Goal: Task Accomplishment & Management: Complete application form

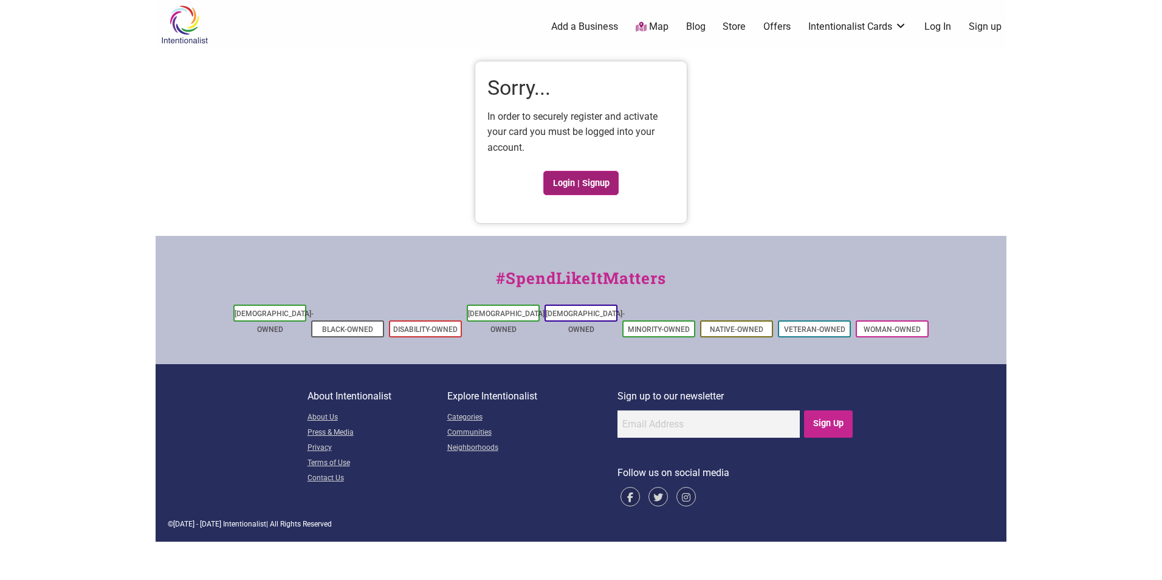
click at [563, 182] on link "Login | Signup" at bounding box center [580, 183] width 75 height 24
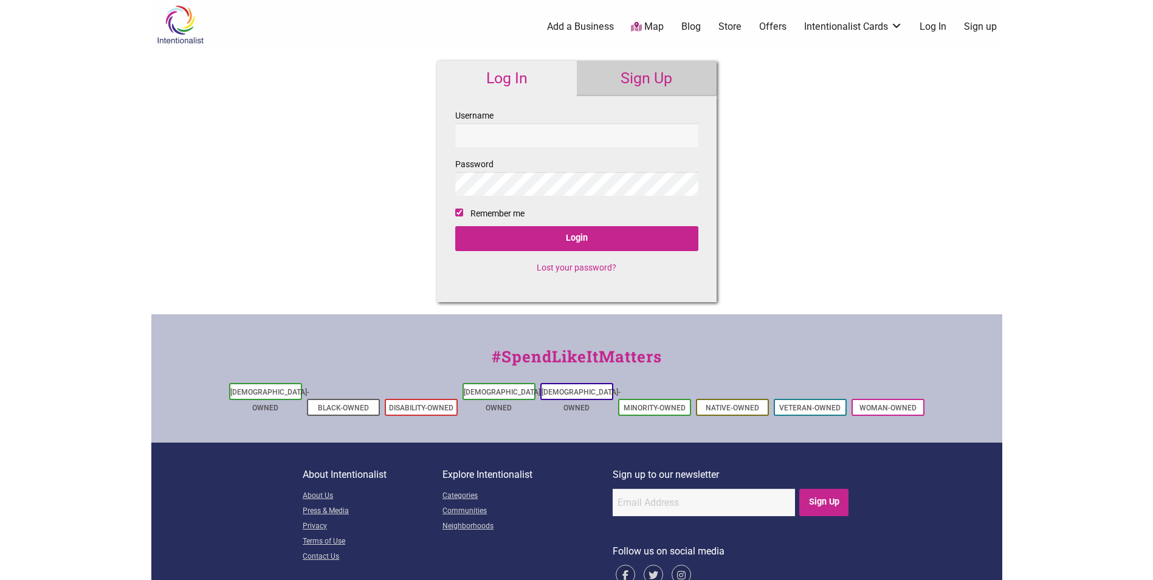
checkbox input "true"
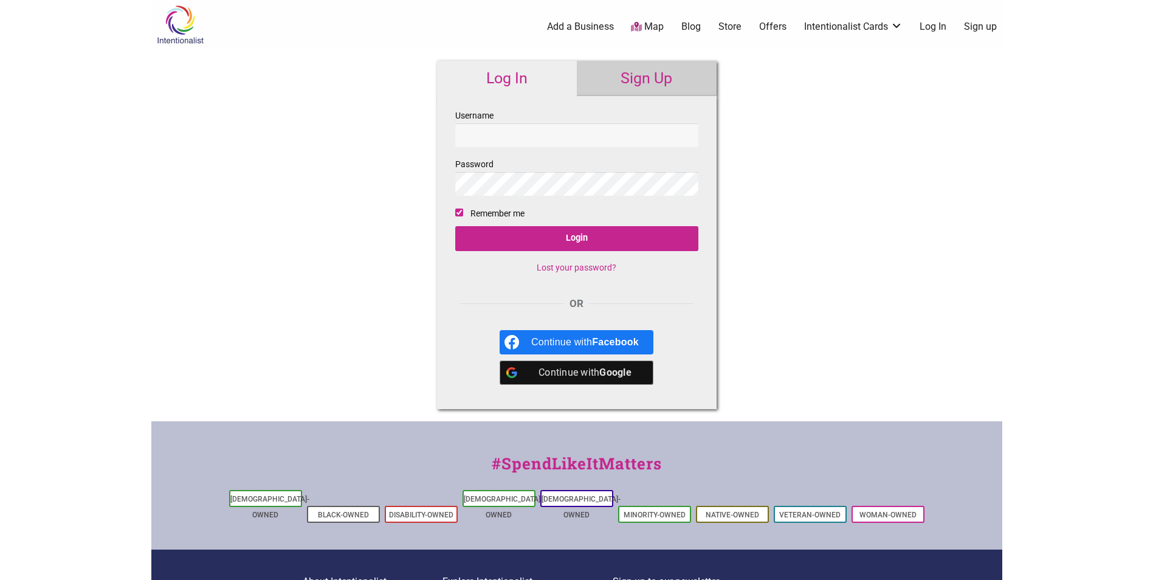
click at [649, 81] on link "Sign Up" at bounding box center [647, 78] width 140 height 35
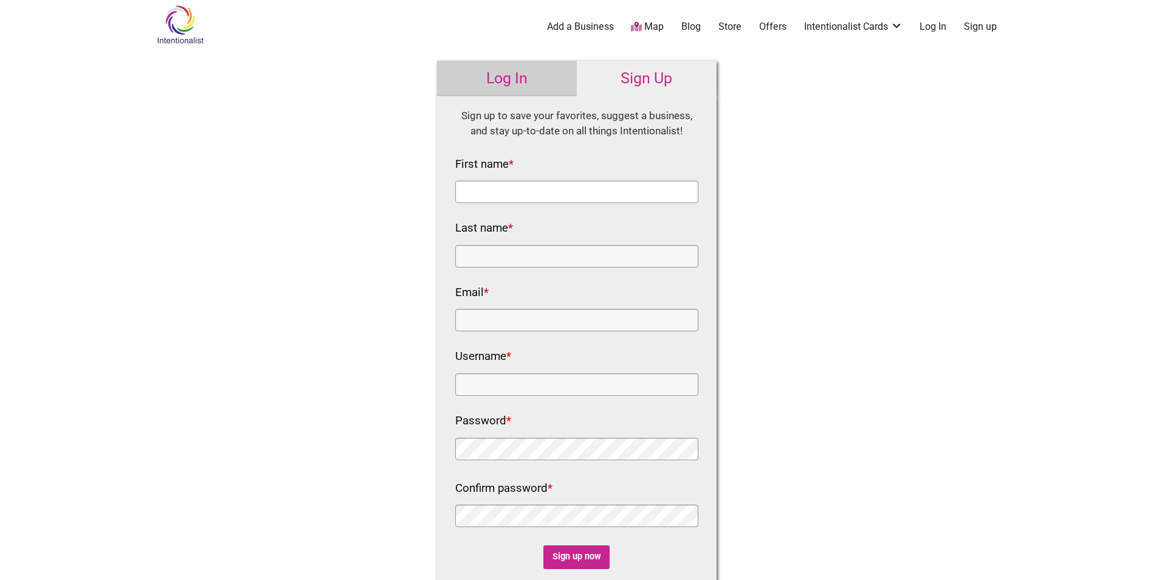
click at [501, 193] on input "First name *" at bounding box center [576, 192] width 243 height 22
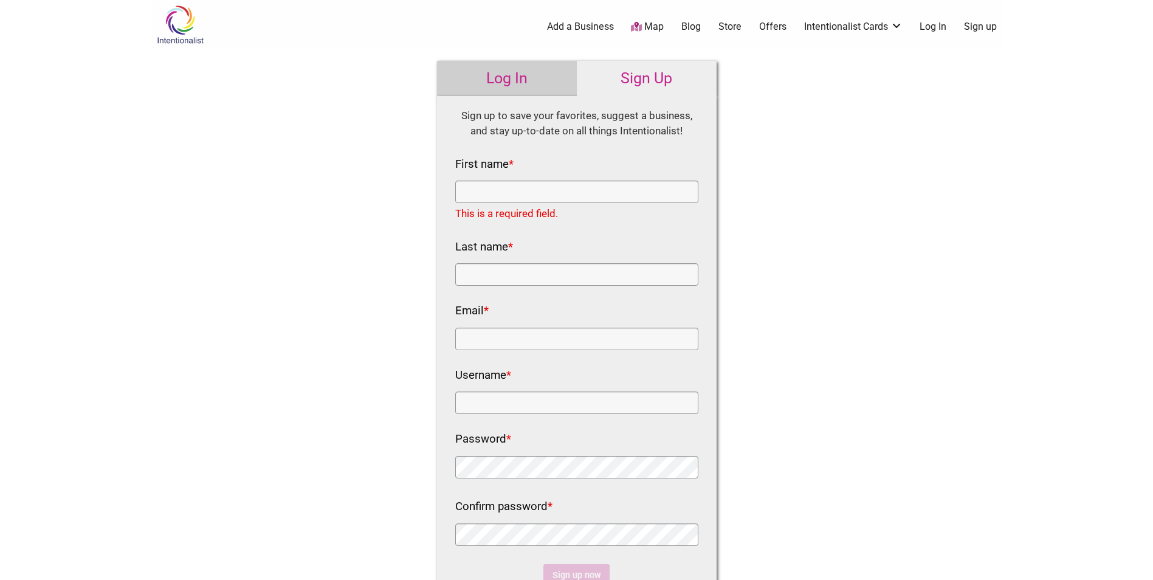
click at [492, 82] on link "Log In" at bounding box center [507, 78] width 140 height 35
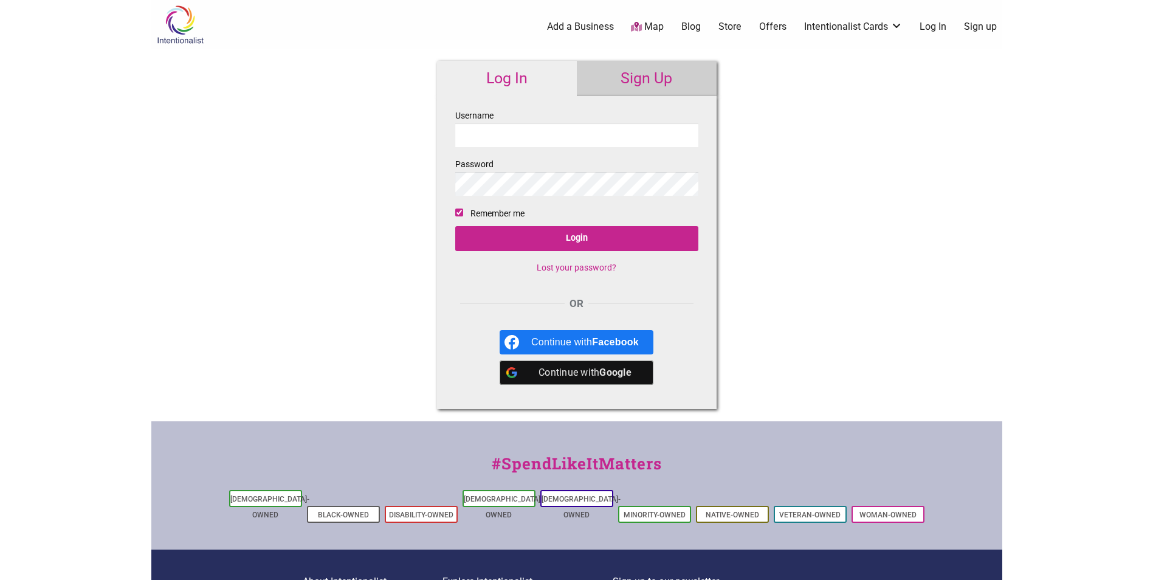
click at [510, 141] on input "Username" at bounding box center [576, 135] width 243 height 24
type input "c"
drag, startPoint x: 476, startPoint y: 137, endPoint x: 446, endPoint y: 137, distance: 29.8
click at [446, 137] on div "Username c Password Remember me Login Lost your password? OR Continue with Face…" at bounding box center [577, 252] width 280 height 313
